Goal: Check status: Check status

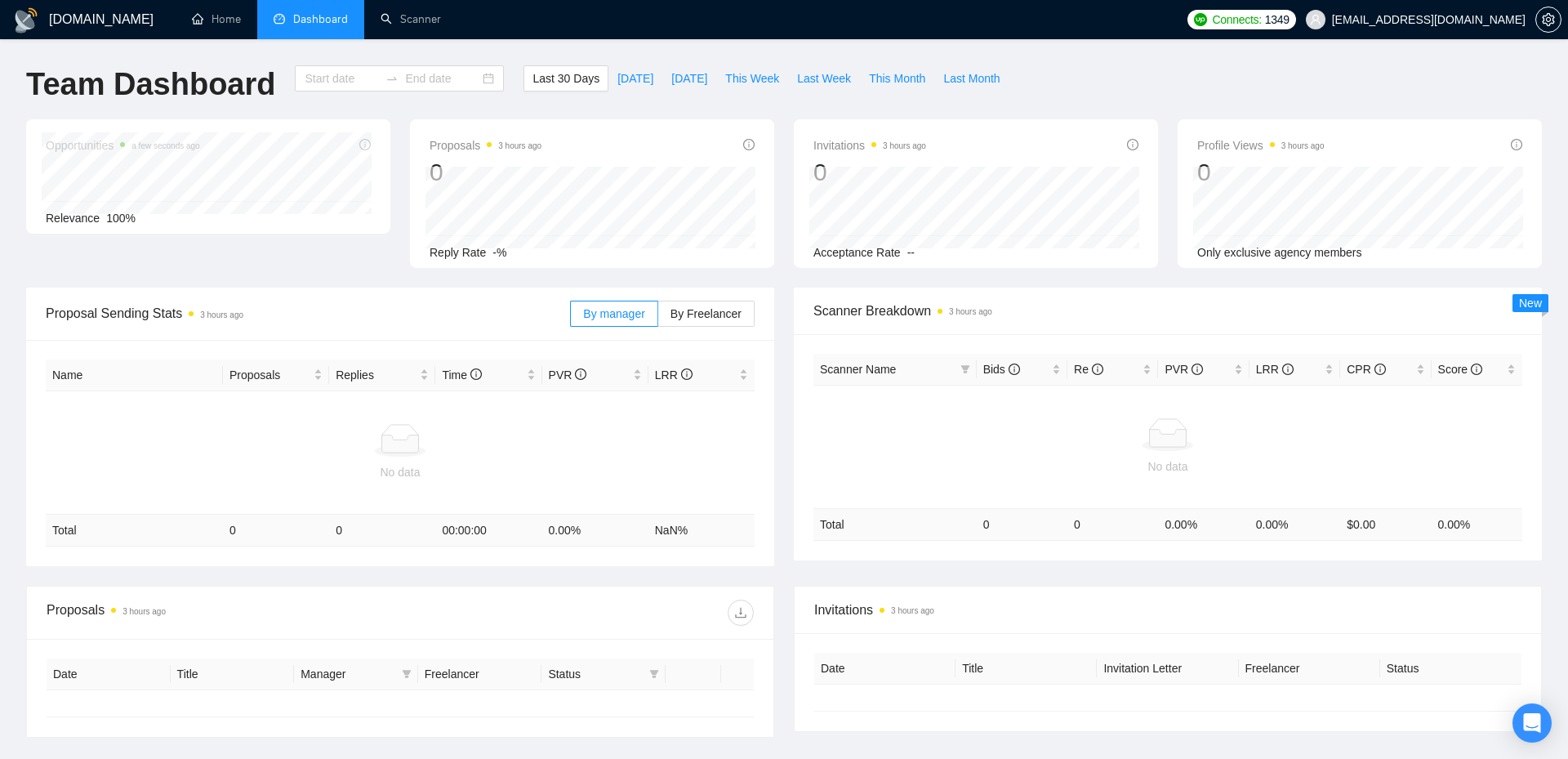
type input "[DATE]"
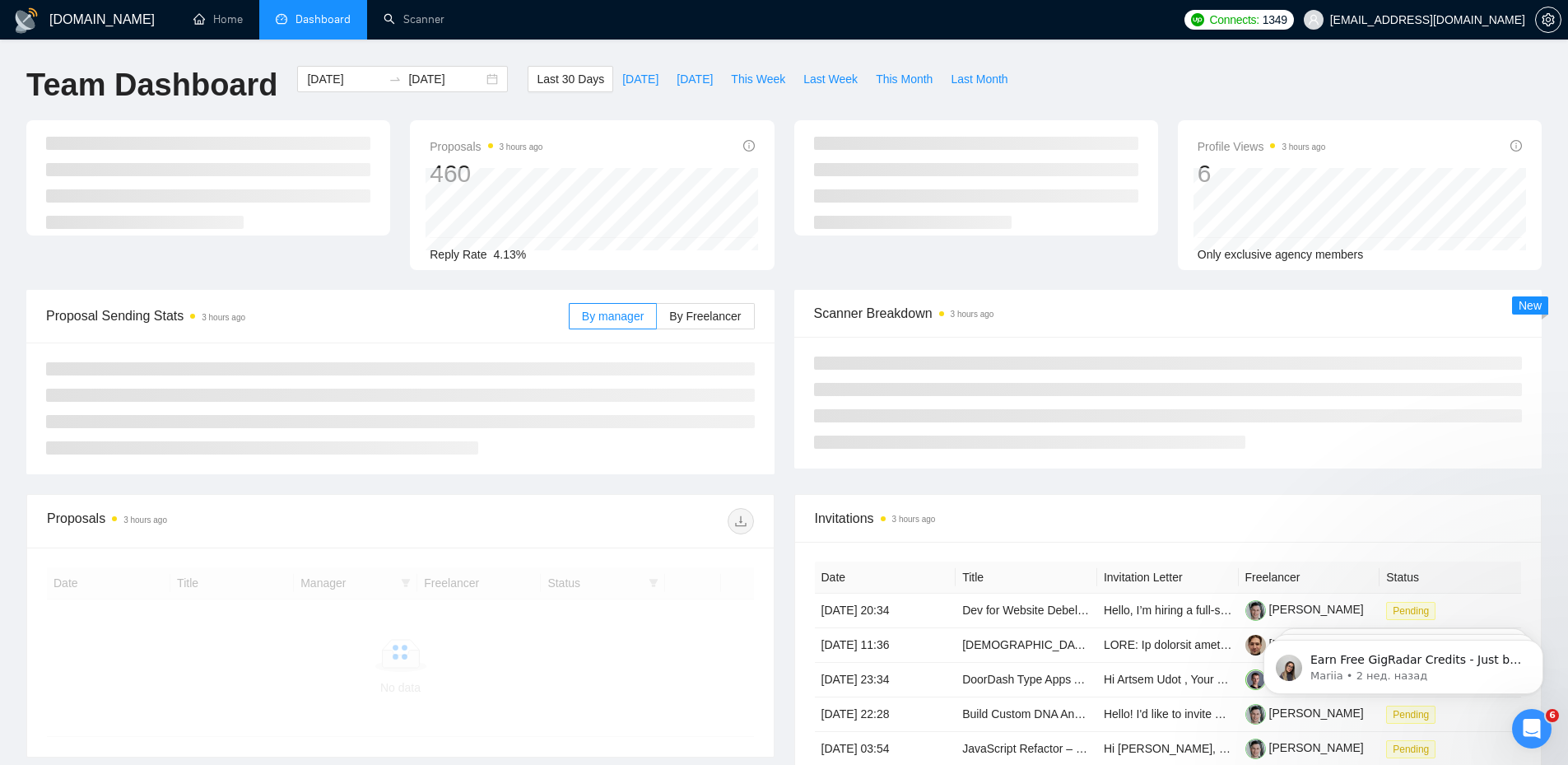
click at [688, 51] on div "[DOMAIN_NAME] Home Dashboard Scanner Connects: 1349 [EMAIL_ADDRESS][DOMAIN_NAME…" at bounding box center [784, 569] width 1568 height 1139
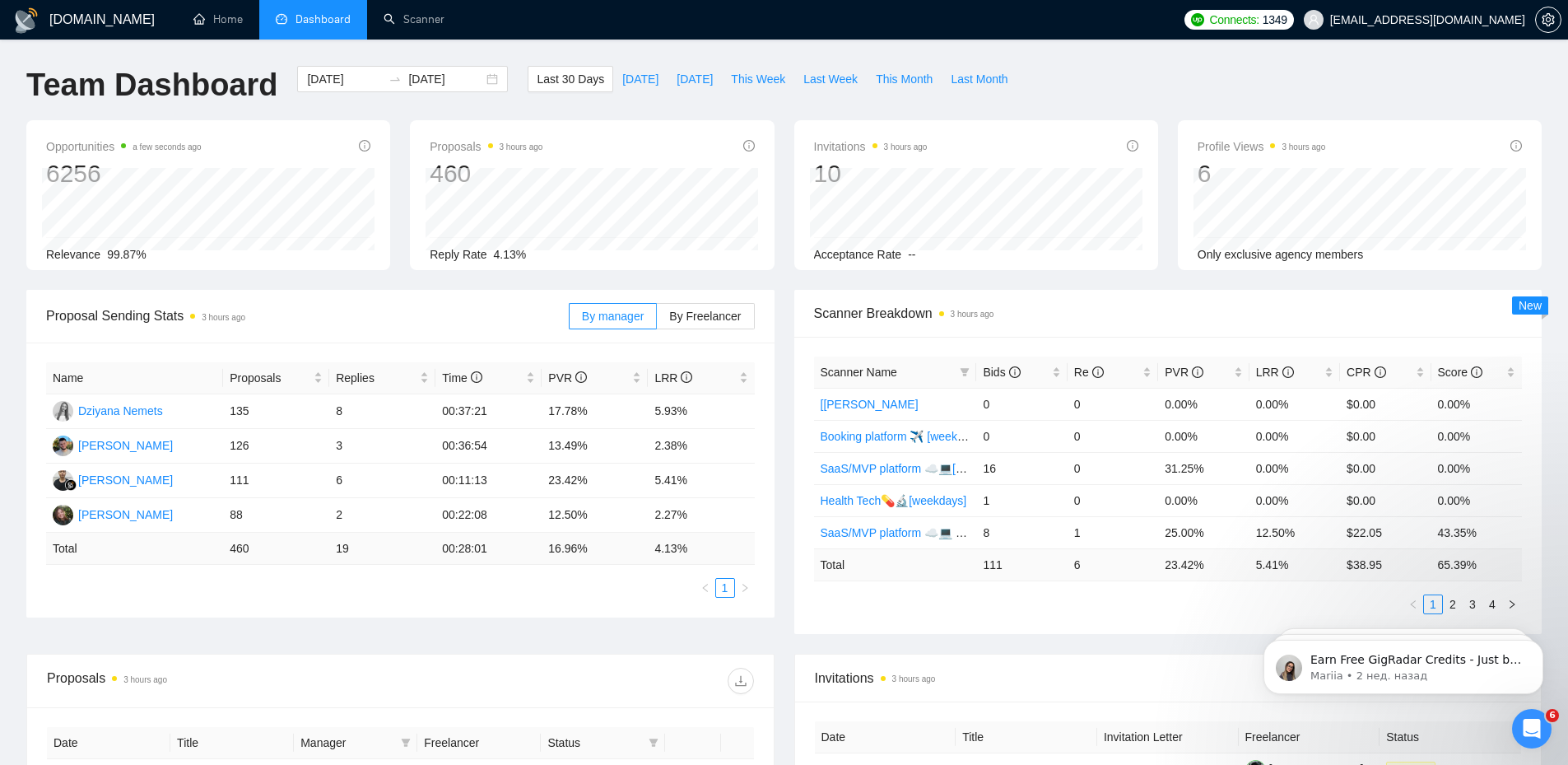
click at [501, 45] on div "[DOMAIN_NAME] Home Dashboard Scanner Connects: 1349 [EMAIL_ADDRESS][DOMAIN_NAME…" at bounding box center [784, 652] width 1568 height 1305
click at [739, 78] on span "This Week" at bounding box center [758, 79] width 54 height 18
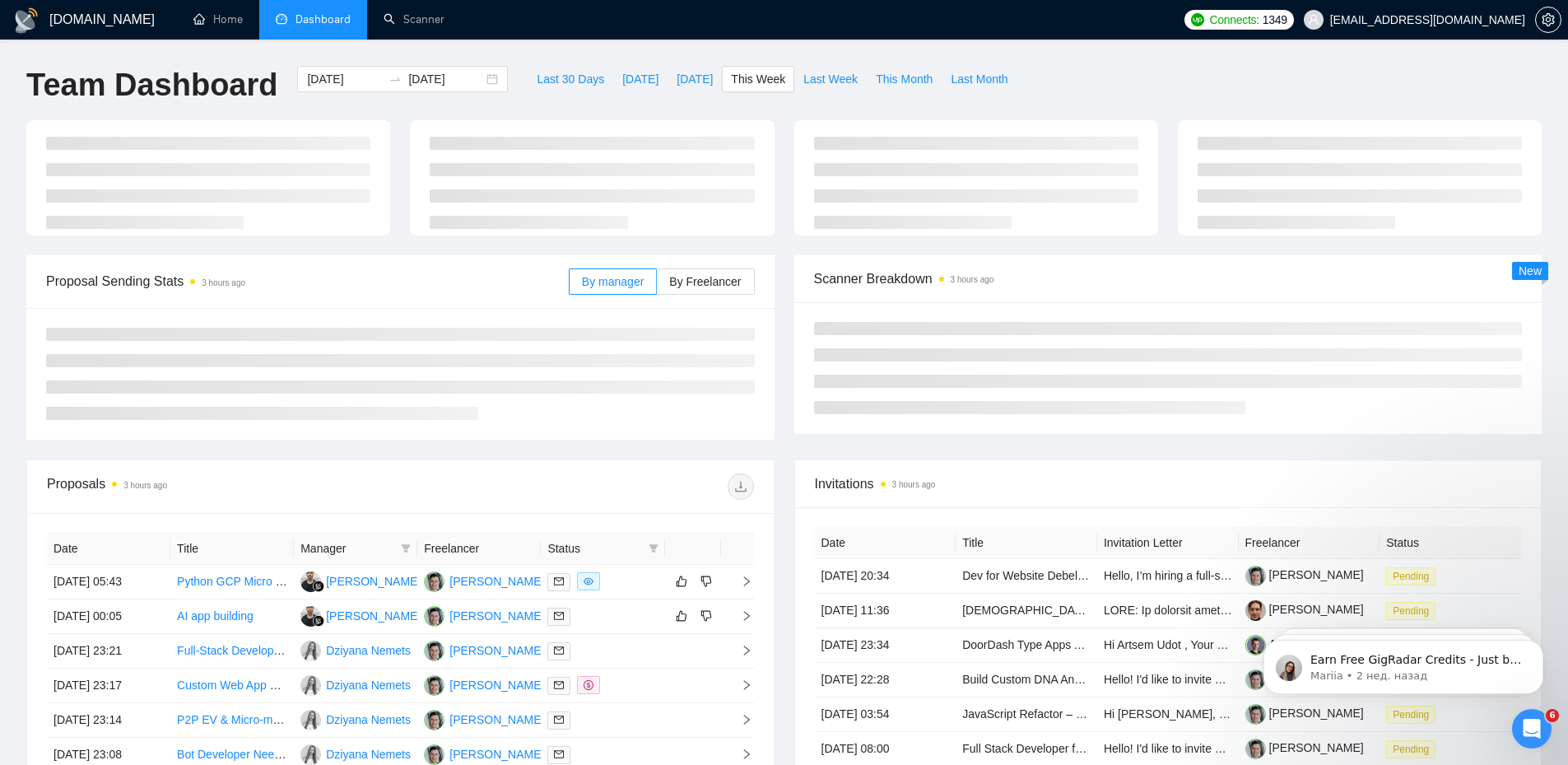
type input "[DATE]"
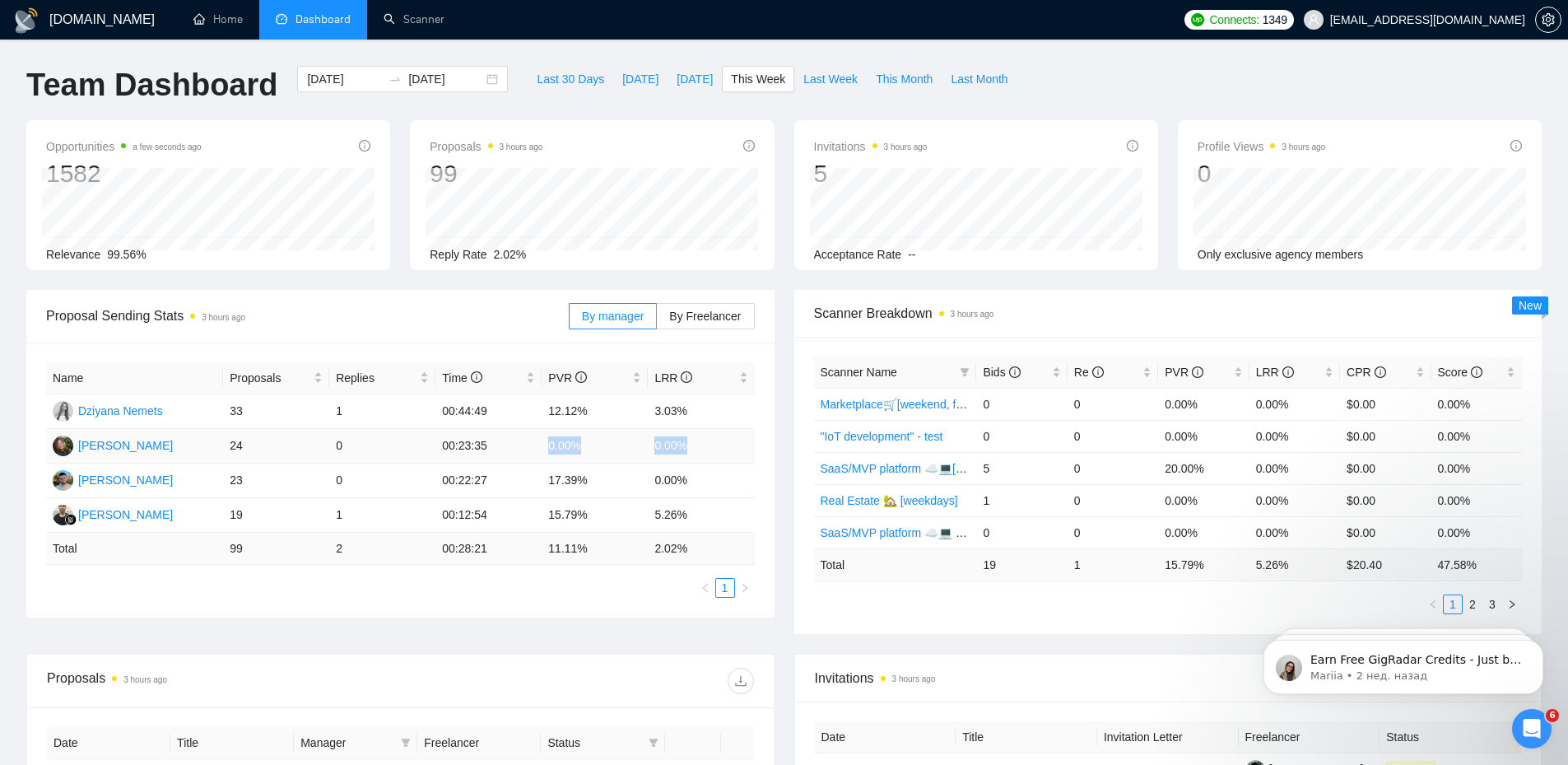
drag, startPoint x: 543, startPoint y: 445, endPoint x: 684, endPoint y: 449, distance: 141.1
click at [684, 449] on tr "[PERSON_NAME] 24 0 00:23:35 0.00% 0.00%" at bounding box center [400, 447] width 709 height 35
click at [366, 615] on div "Name Proposals Replies Time PVR LRR Dziyana Nemets 33 1 00:44:49 12.12% 3.03% […" at bounding box center [400, 480] width 748 height 275
drag, startPoint x: 462, startPoint y: 517, endPoint x: 541, endPoint y: 517, distance: 79.0
click at [532, 517] on td "00:12:54" at bounding box center [488, 516] width 106 height 35
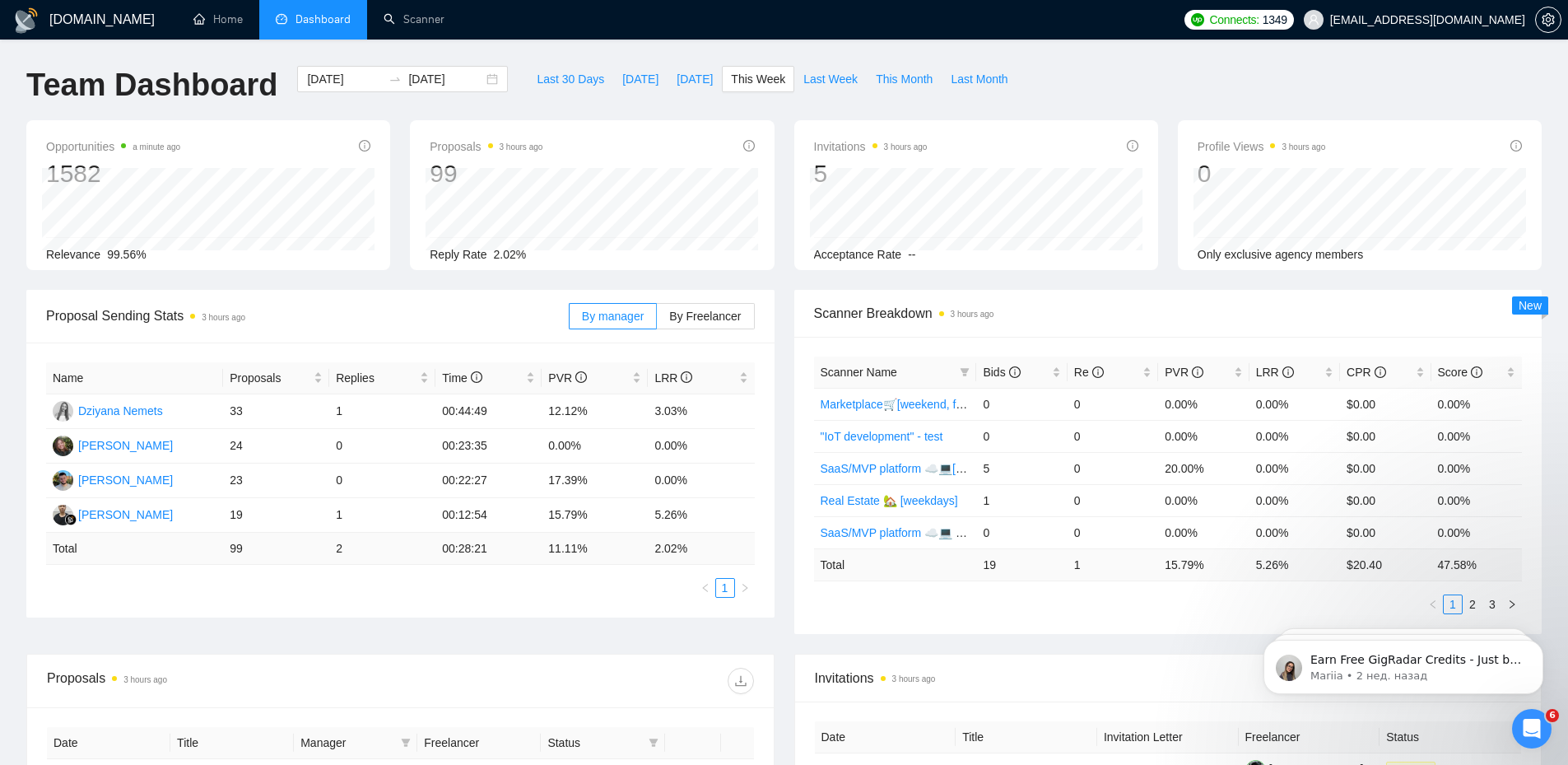
click at [573, 613] on div "Name Proposals Replies Time PVR LRR Dziyana Nemets 33 1 00:44:49 12.12% 3.03% […" at bounding box center [400, 480] width 748 height 275
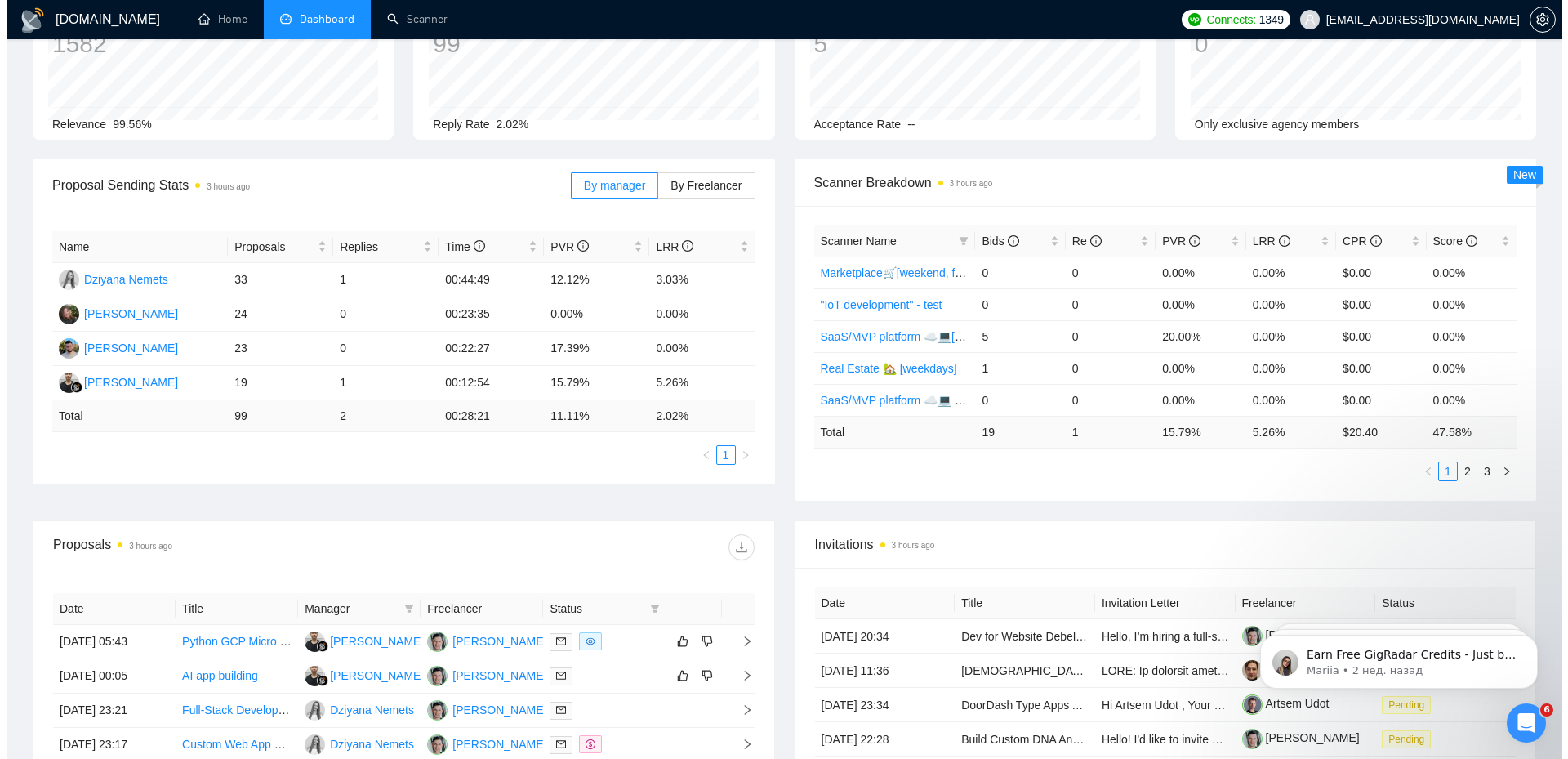
scroll to position [490, 0]
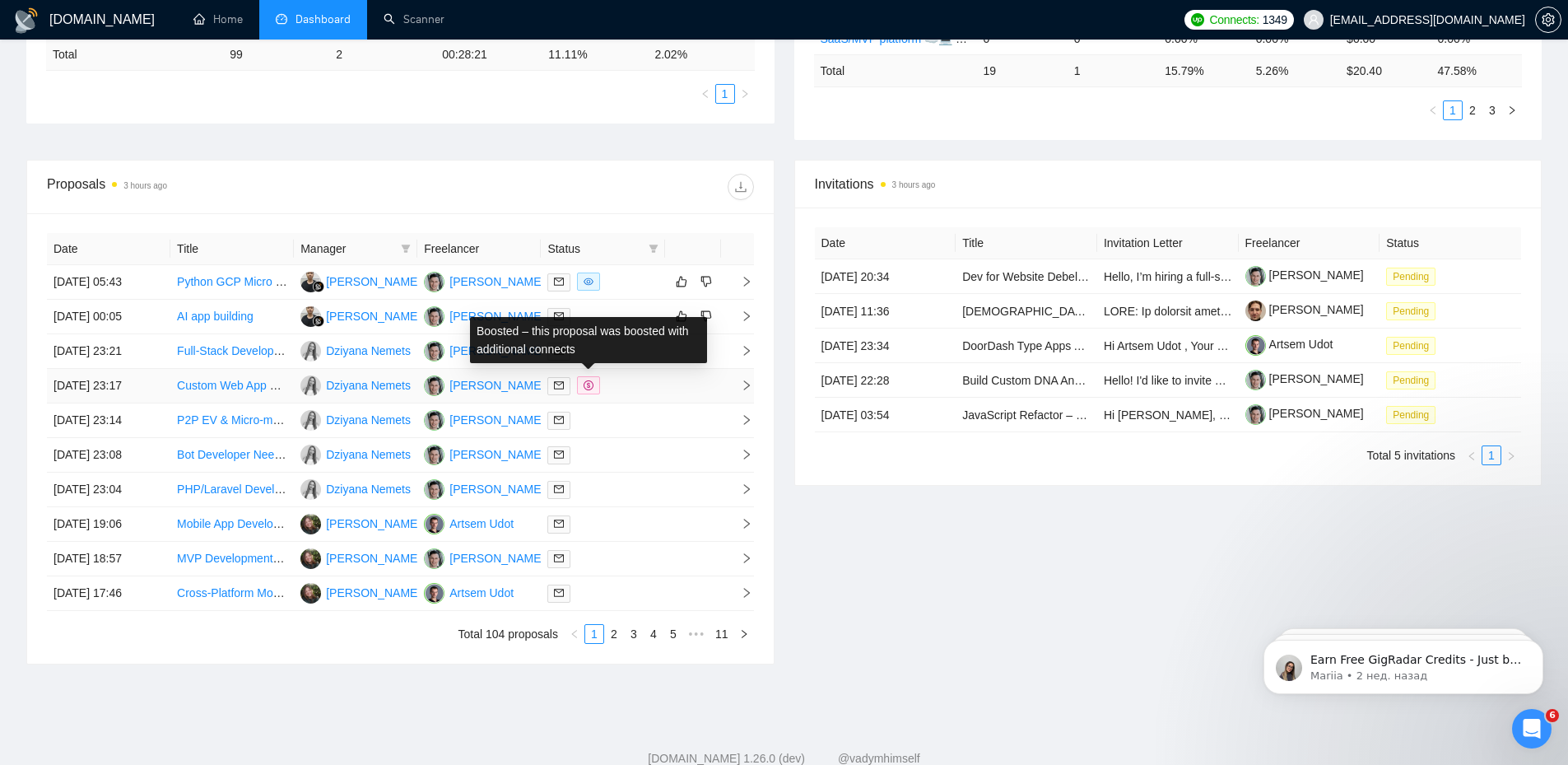
click at [593, 386] on icon "dollar" at bounding box center [588, 385] width 10 height 10
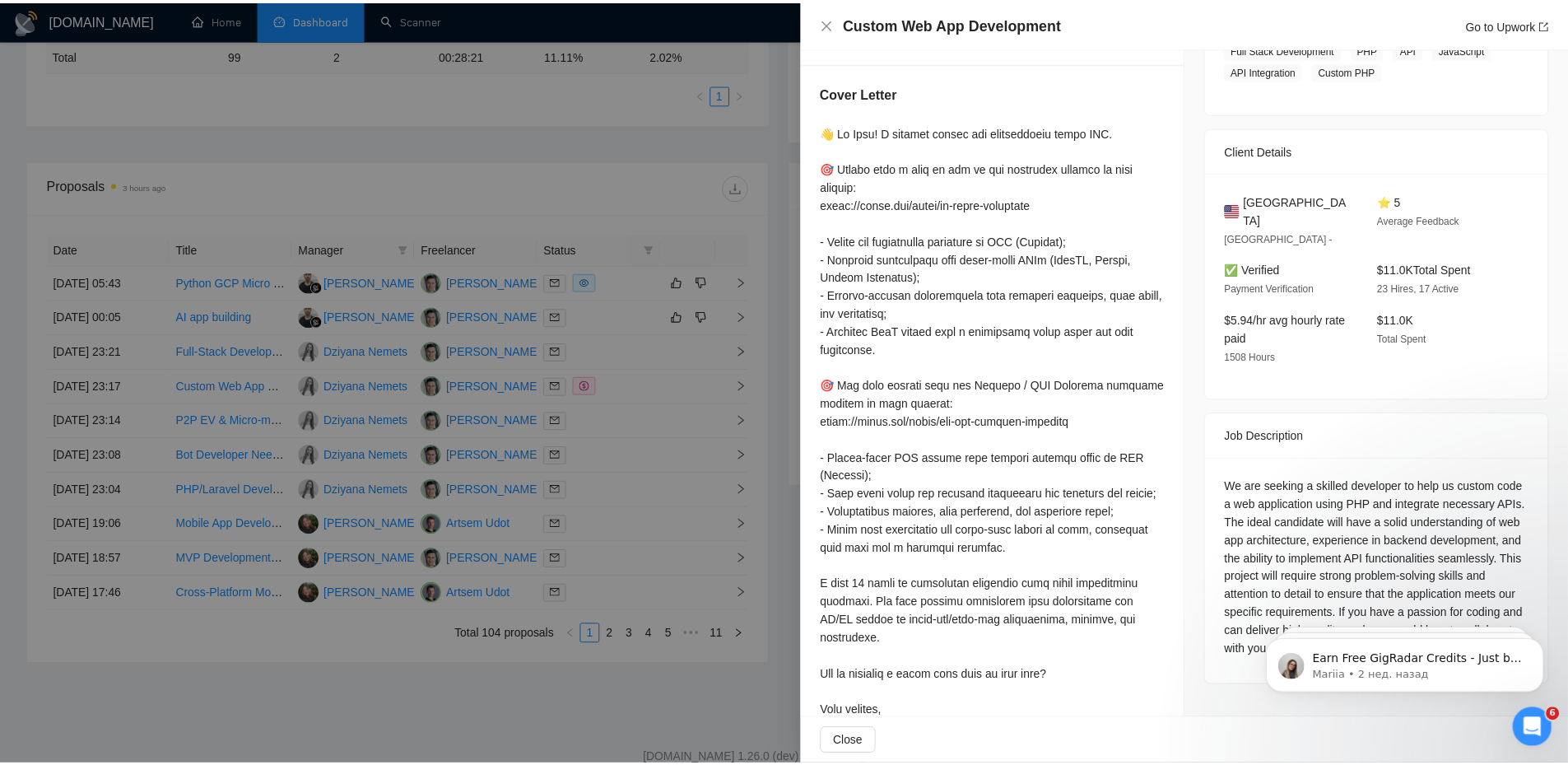
scroll to position [386, 0]
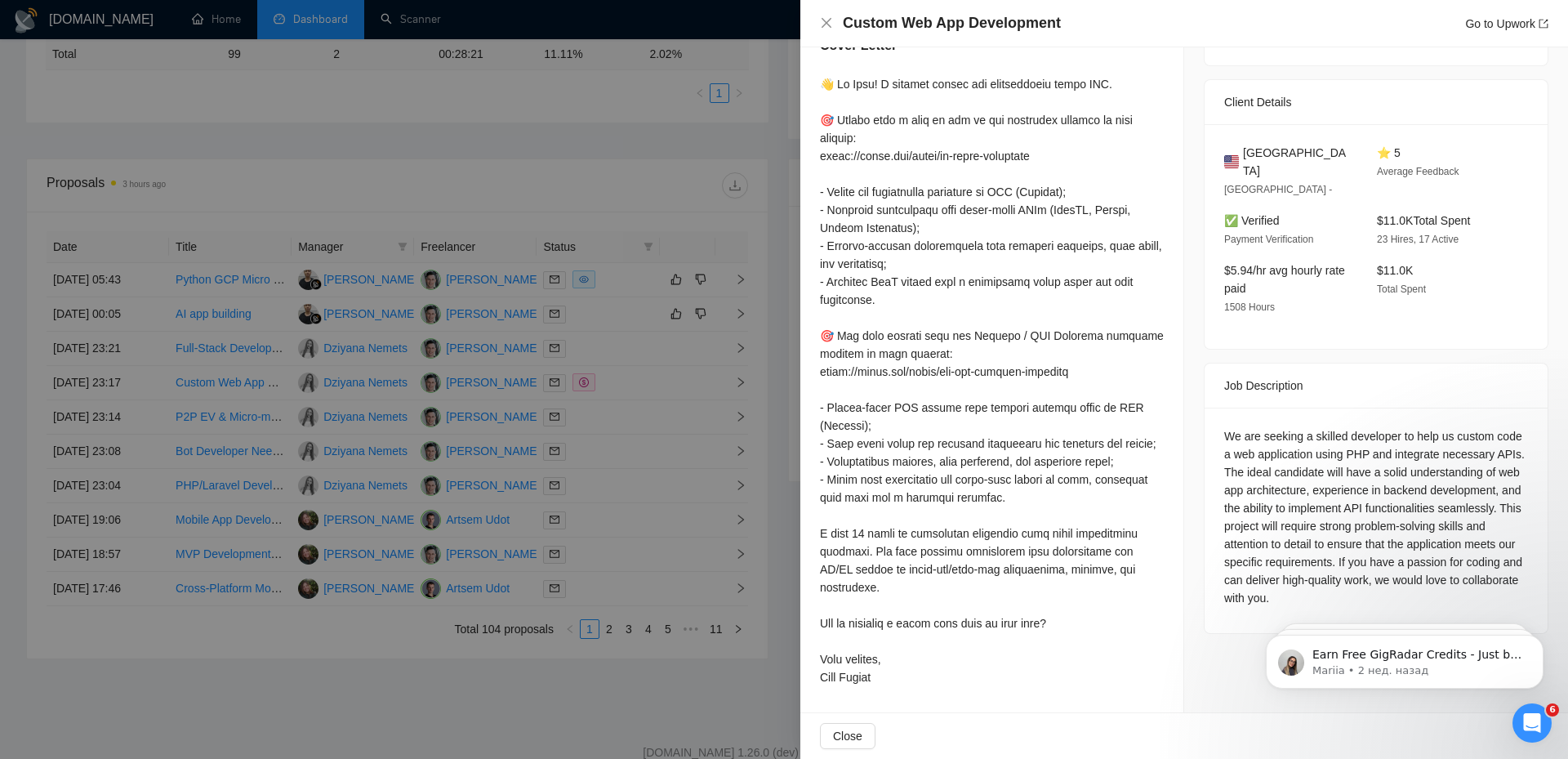
click at [560, 265] on div at bounding box center [784, 379] width 1568 height 759
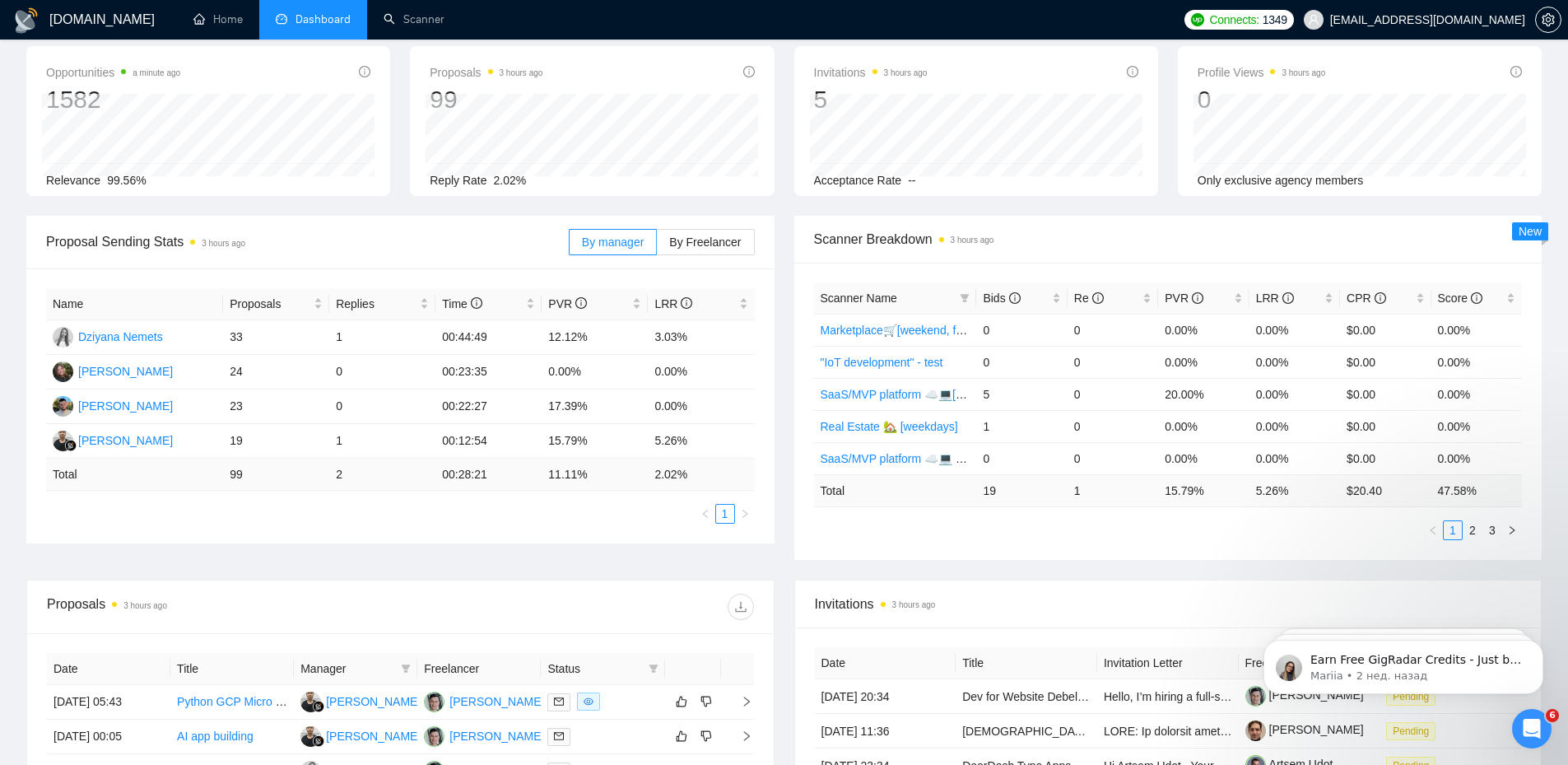
scroll to position [0, 0]
